Goal: Find specific page/section: Find specific page/section

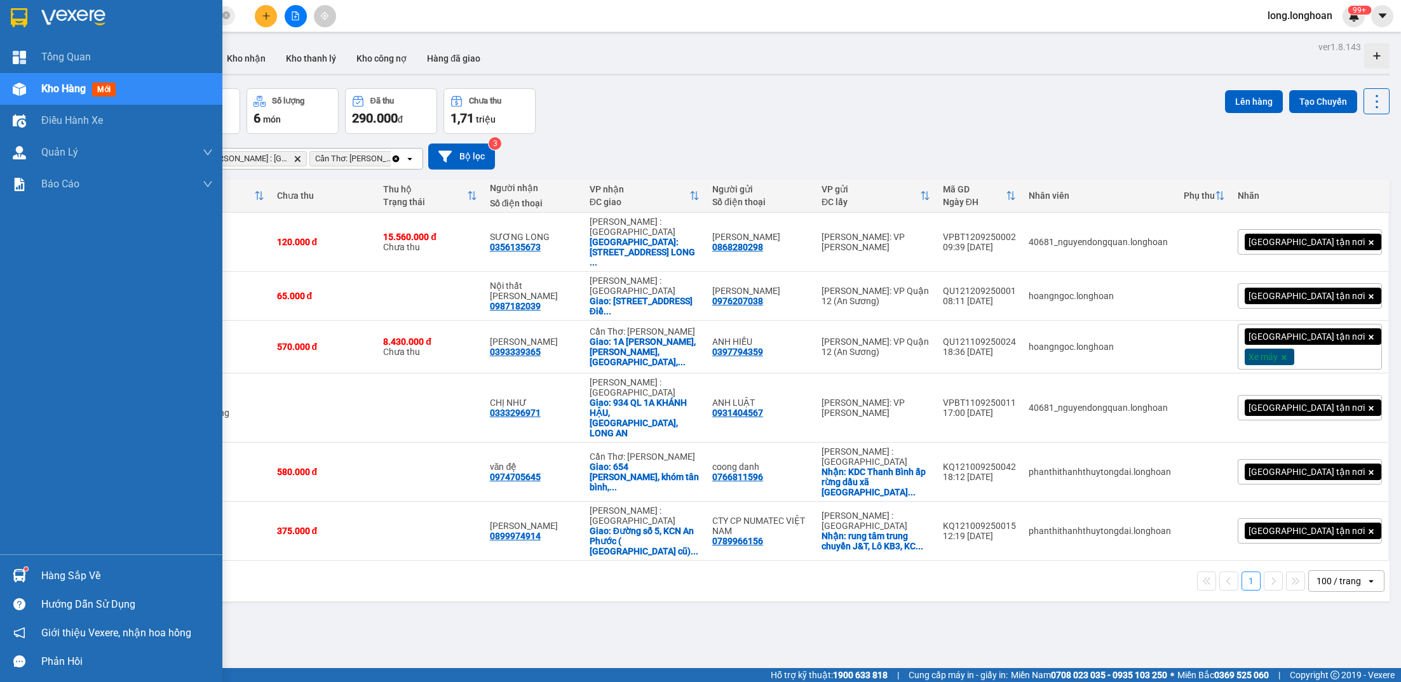
click at [8, 15] on div at bounding box center [19, 17] width 22 height 22
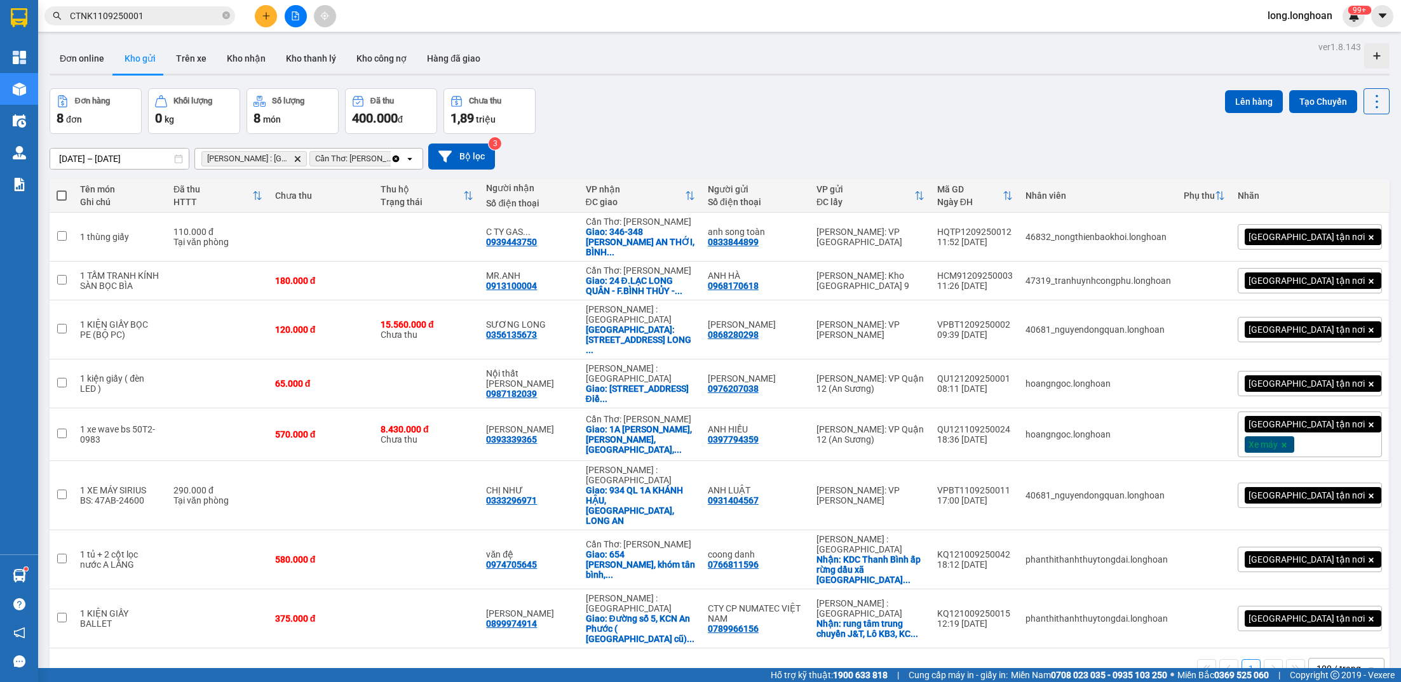
click at [422, 29] on div "Kết quả tìm kiếm ( 1 ) Bộ lọc Mã ĐH Trạng thái Món hàng Thu hộ Tổng cước Chưa c…" at bounding box center [700, 16] width 1401 height 32
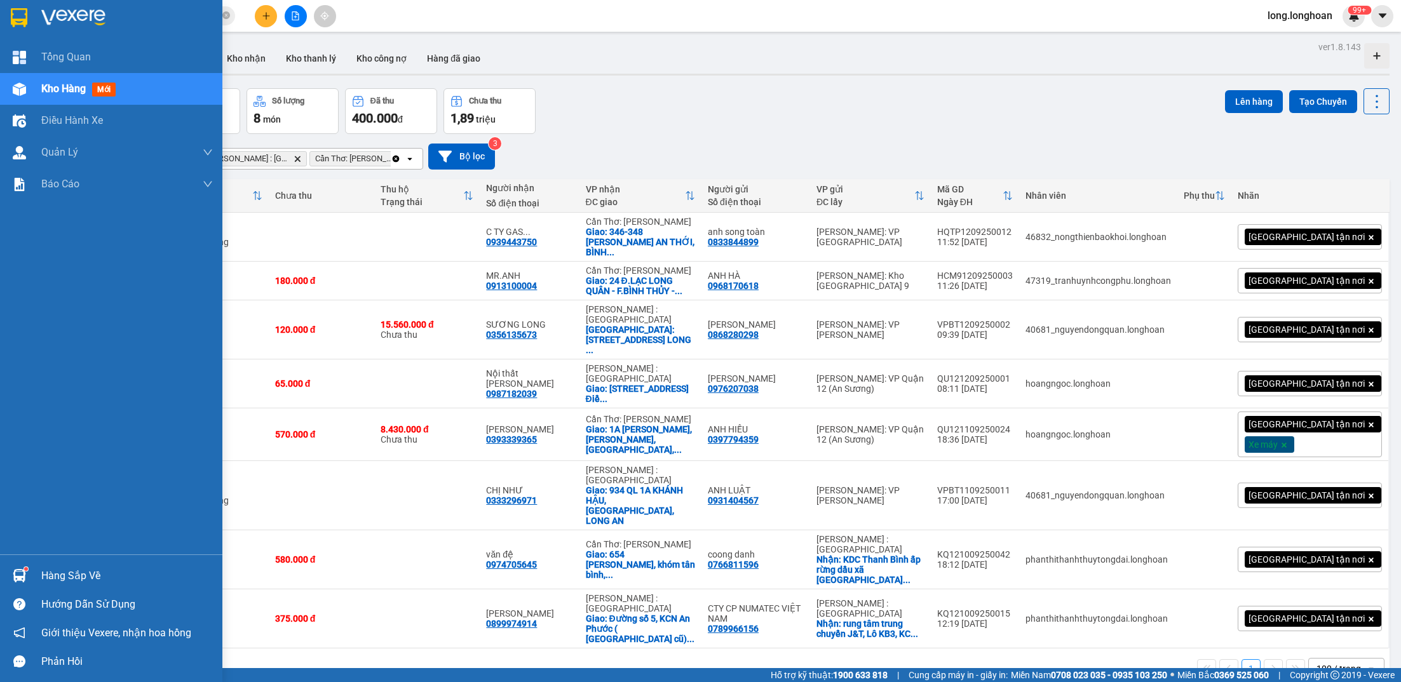
click at [37, 20] on div at bounding box center [111, 20] width 222 height 41
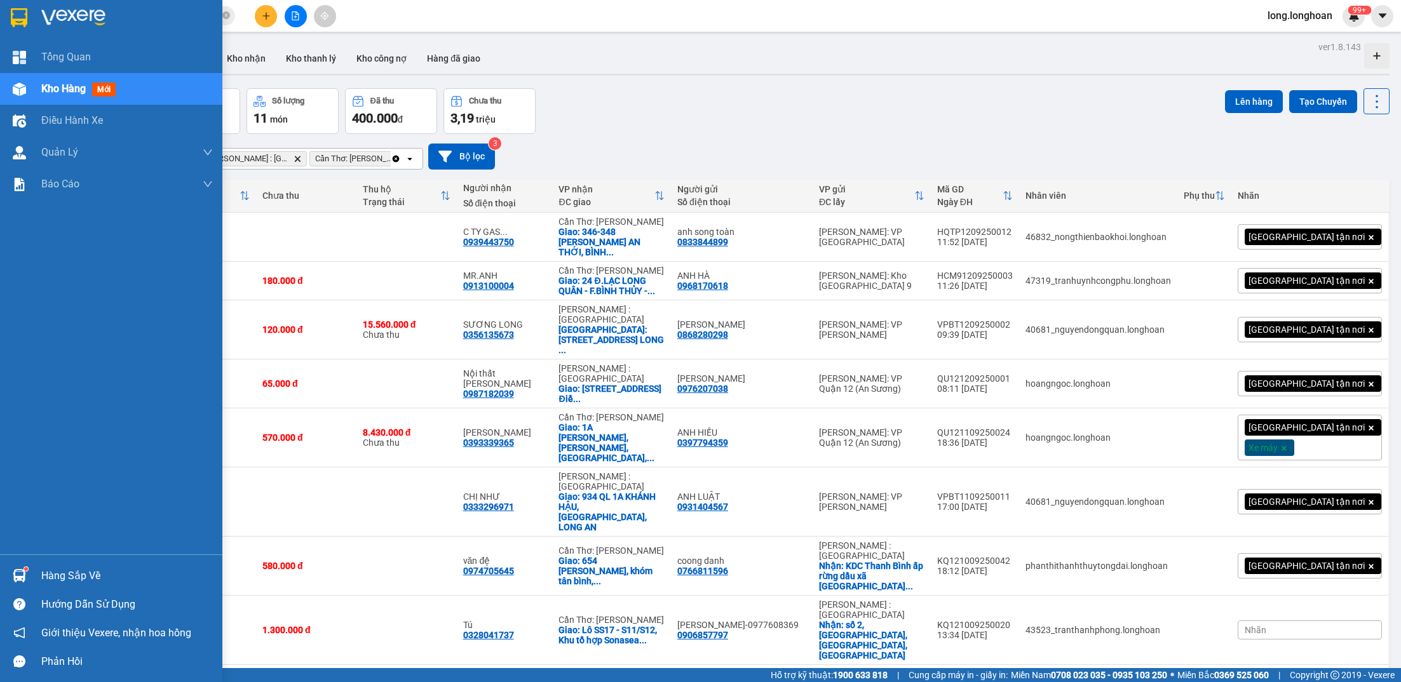
click at [36, 22] on div at bounding box center [111, 20] width 222 height 41
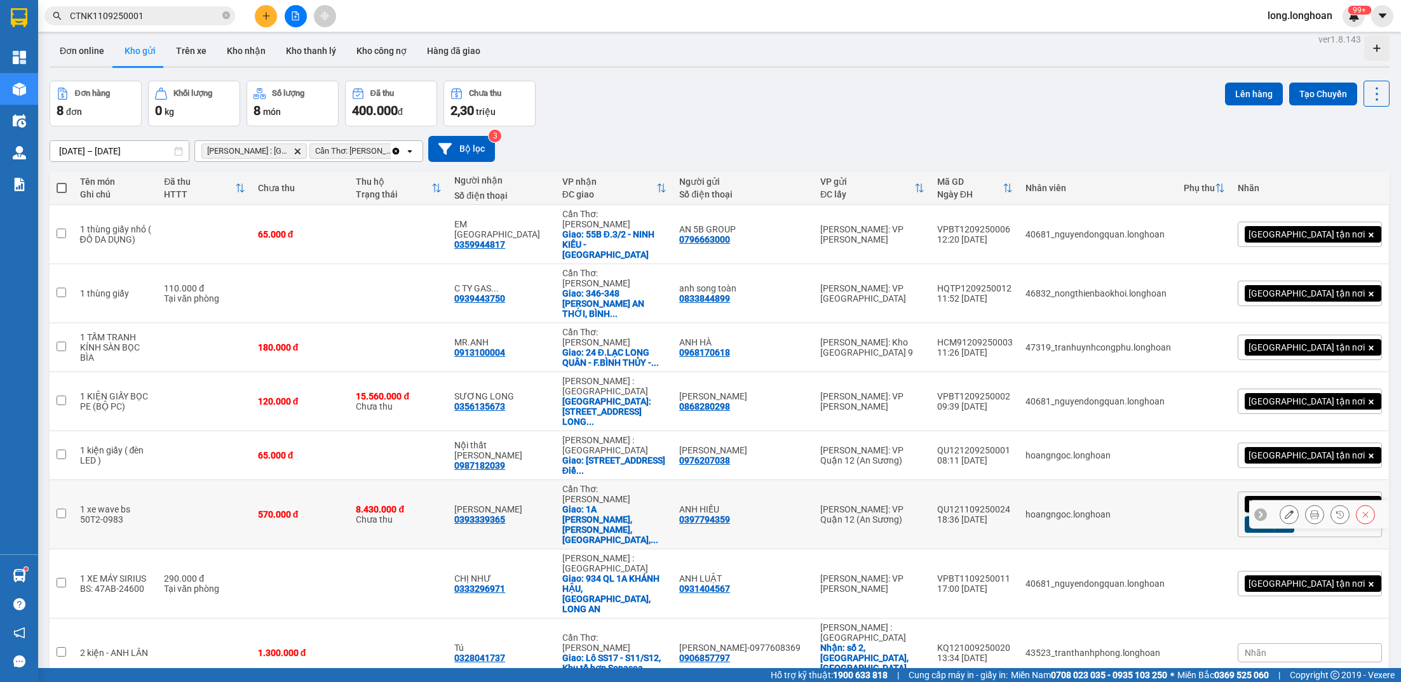
scroll to position [11, 0]
